Goal: Information Seeking & Learning: Learn about a topic

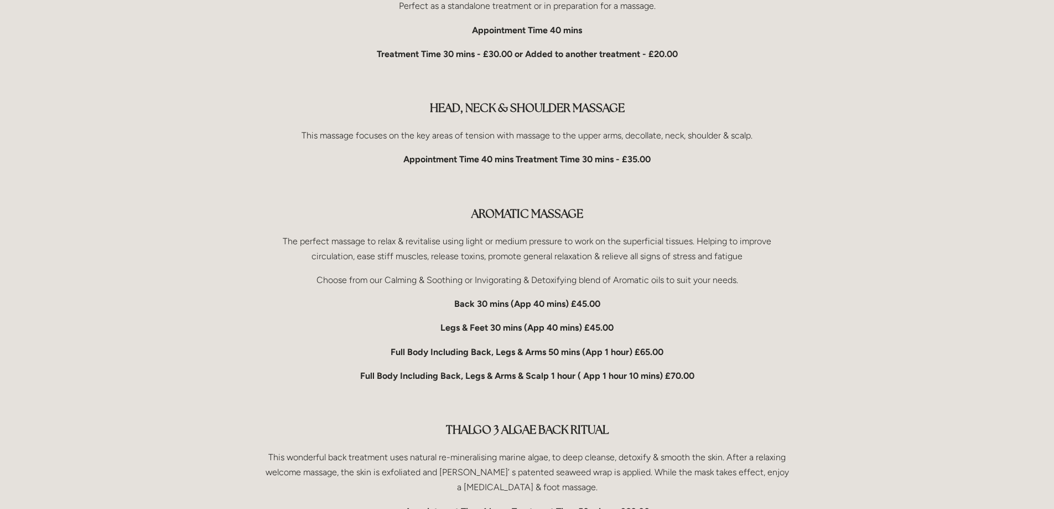
scroll to position [2436, 0]
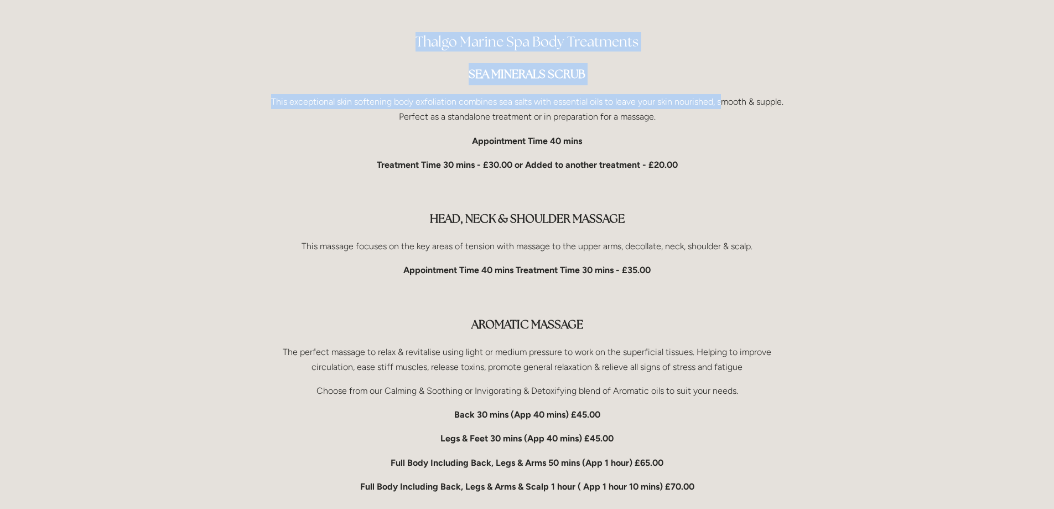
drag, startPoint x: 417, startPoint y: 28, endPoint x: 604, endPoint y: 89, distance: 196.8
click at [487, 94] on p "This exceptional skin softening body exfoliation combines sea salts with essent…" at bounding box center [527, 109] width 529 height 30
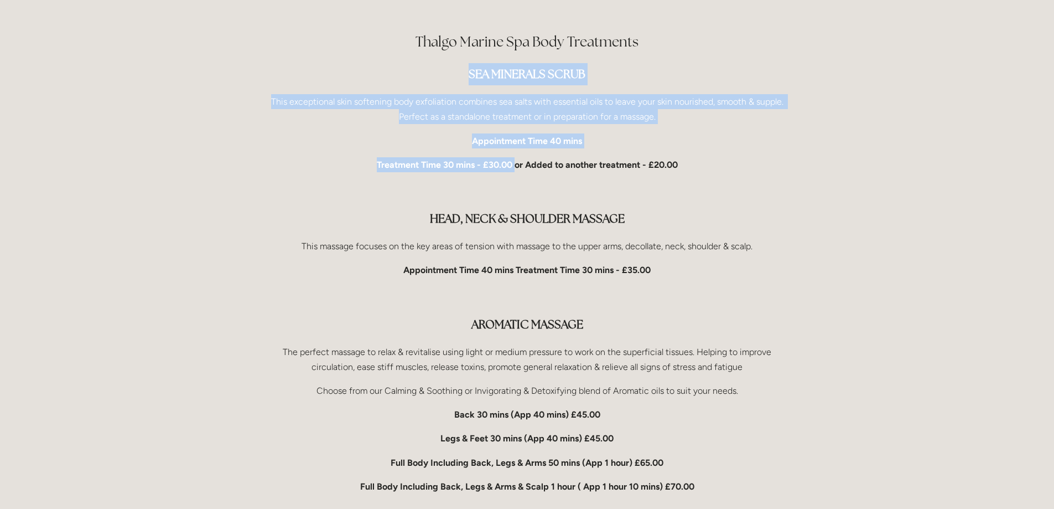
drag, startPoint x: 468, startPoint y: 56, endPoint x: 515, endPoint y: 153, distance: 107.0
copy div "SEA MINERALS SCRUB This exceptional skin softening body exfoliation combines se…"
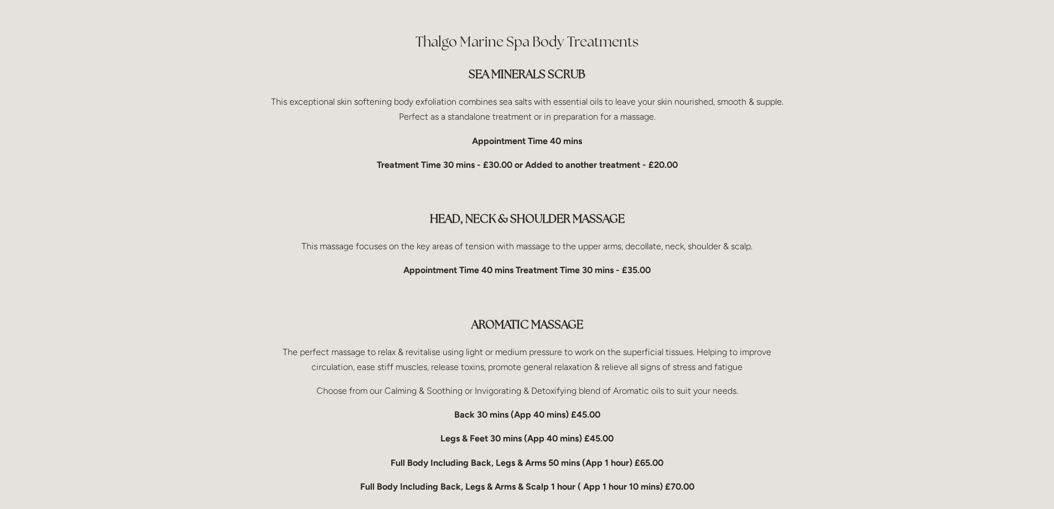
click at [495, 181] on p at bounding box center [527, 188] width 529 height 15
click at [462, 63] on h3 "SEA MINERALS SCRUB" at bounding box center [527, 74] width 529 height 22
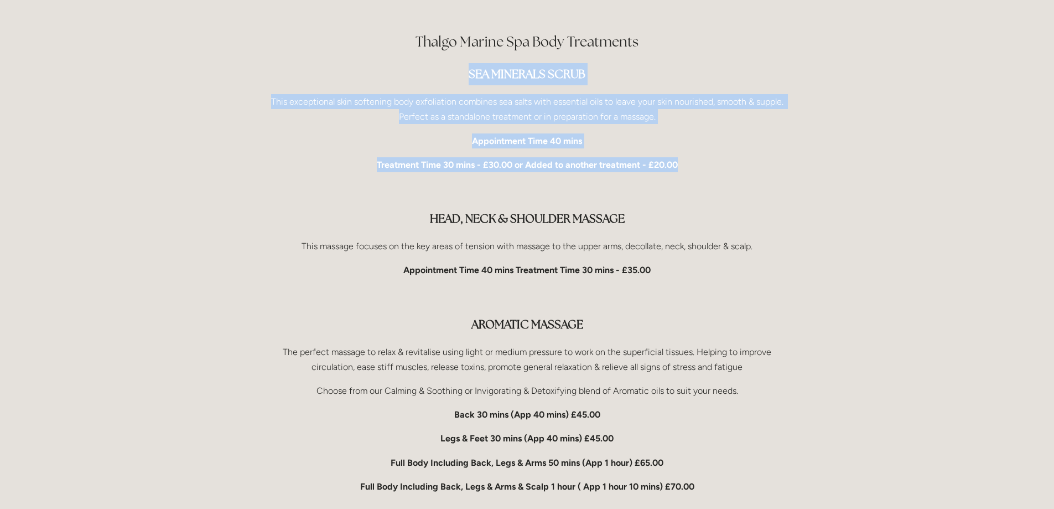
drag, startPoint x: 469, startPoint y: 61, endPoint x: 564, endPoint y: 108, distance: 105.7
copy div "SEA MINERALS SCRUB This exceptional skin softening body exfoliation combines se…"
